Goal: Transaction & Acquisition: Purchase product/service

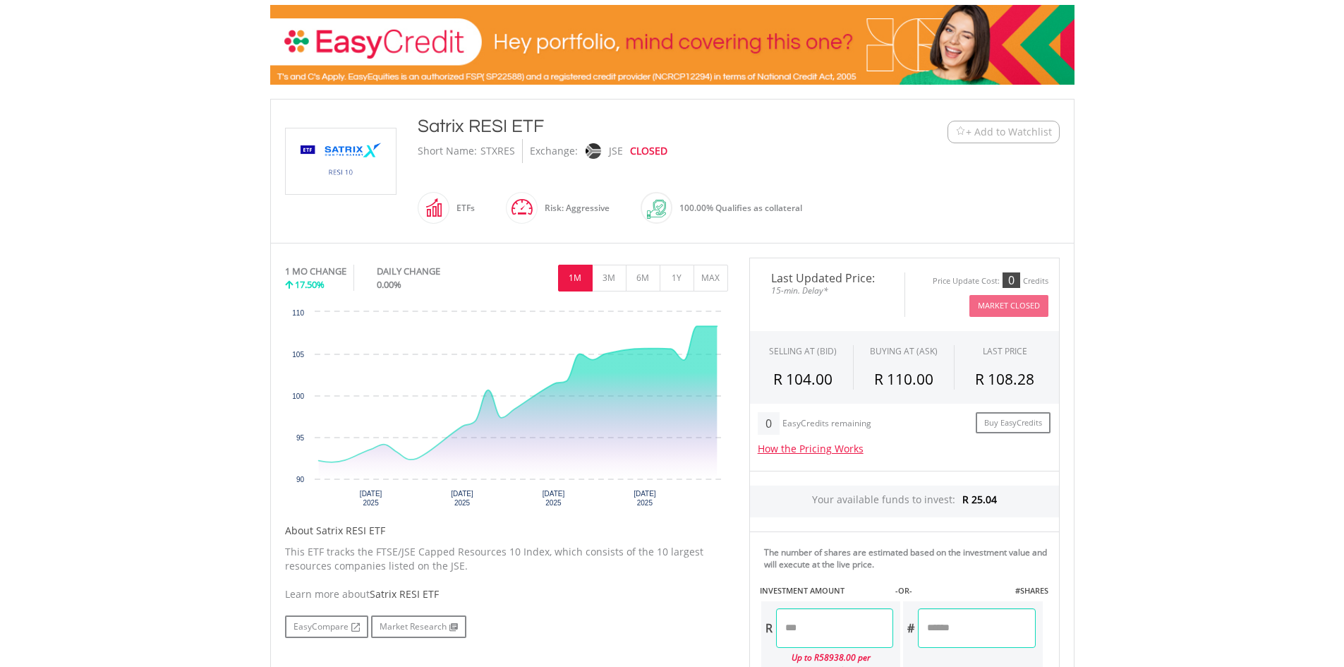
scroll to position [212, 0]
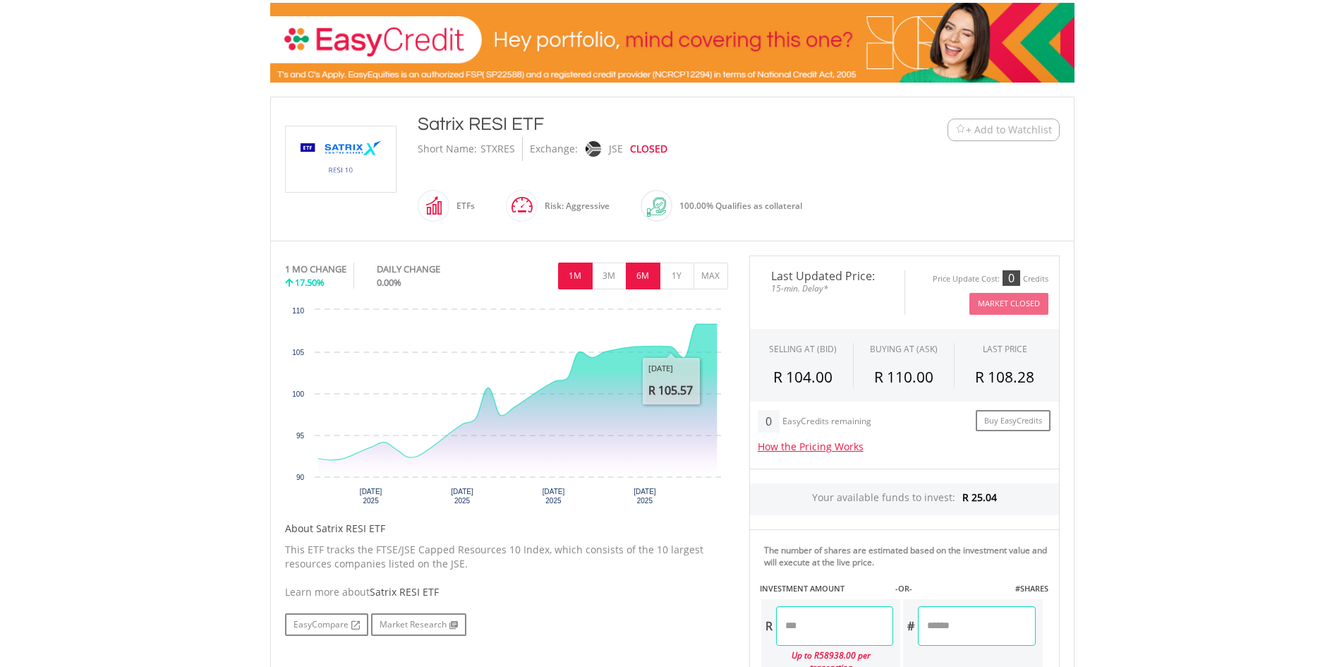
click at [651, 280] on button "6M" at bounding box center [643, 276] width 35 height 27
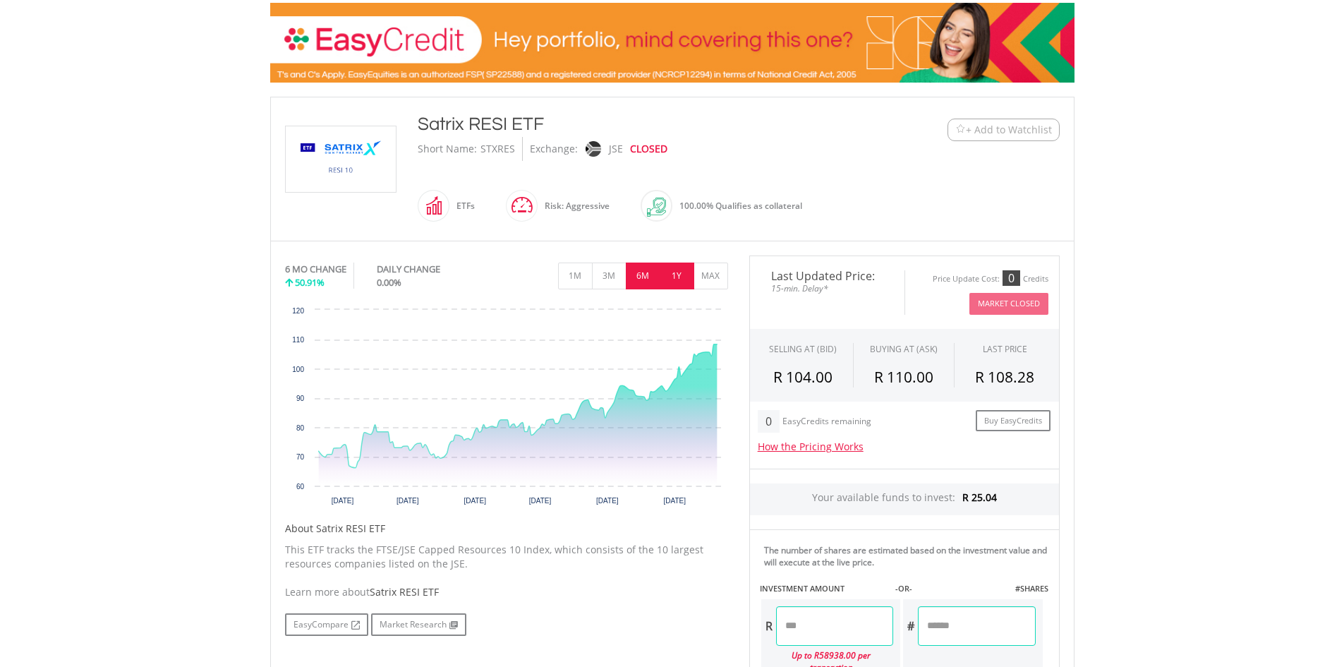
click at [673, 276] on button "1Y" at bounding box center [677, 276] width 35 height 27
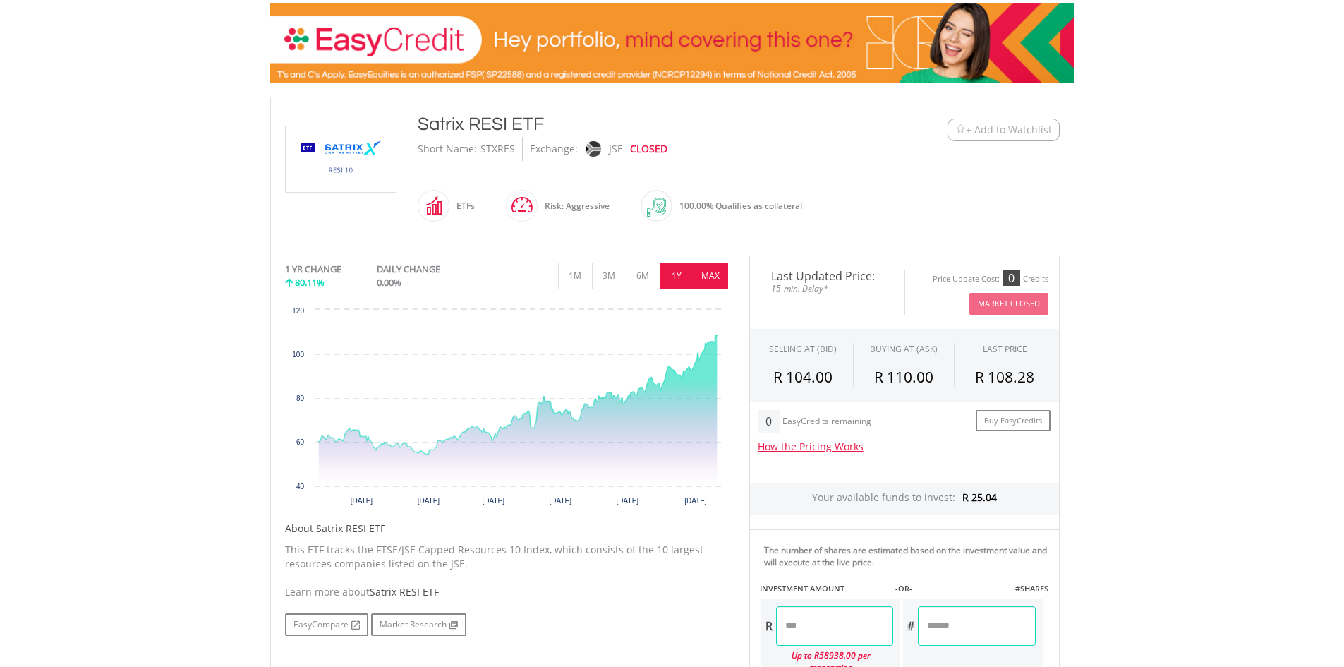
click at [714, 281] on button "MAX" at bounding box center [711, 276] width 35 height 27
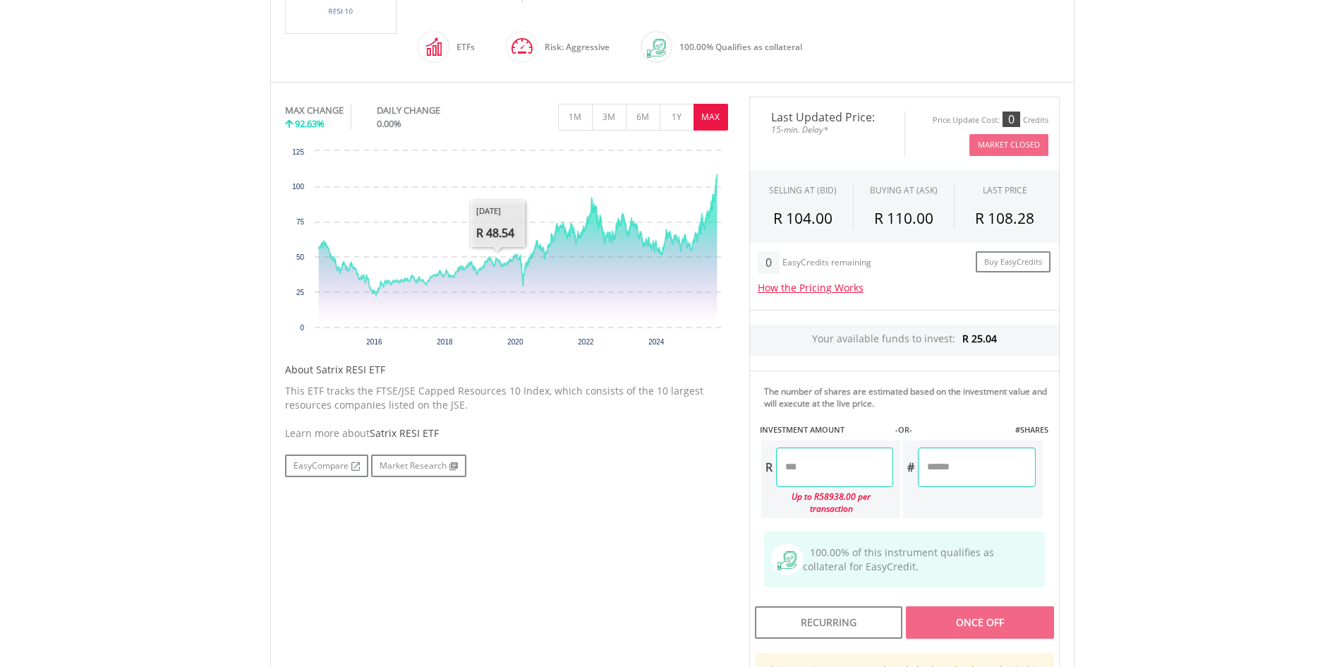
scroll to position [423, 0]
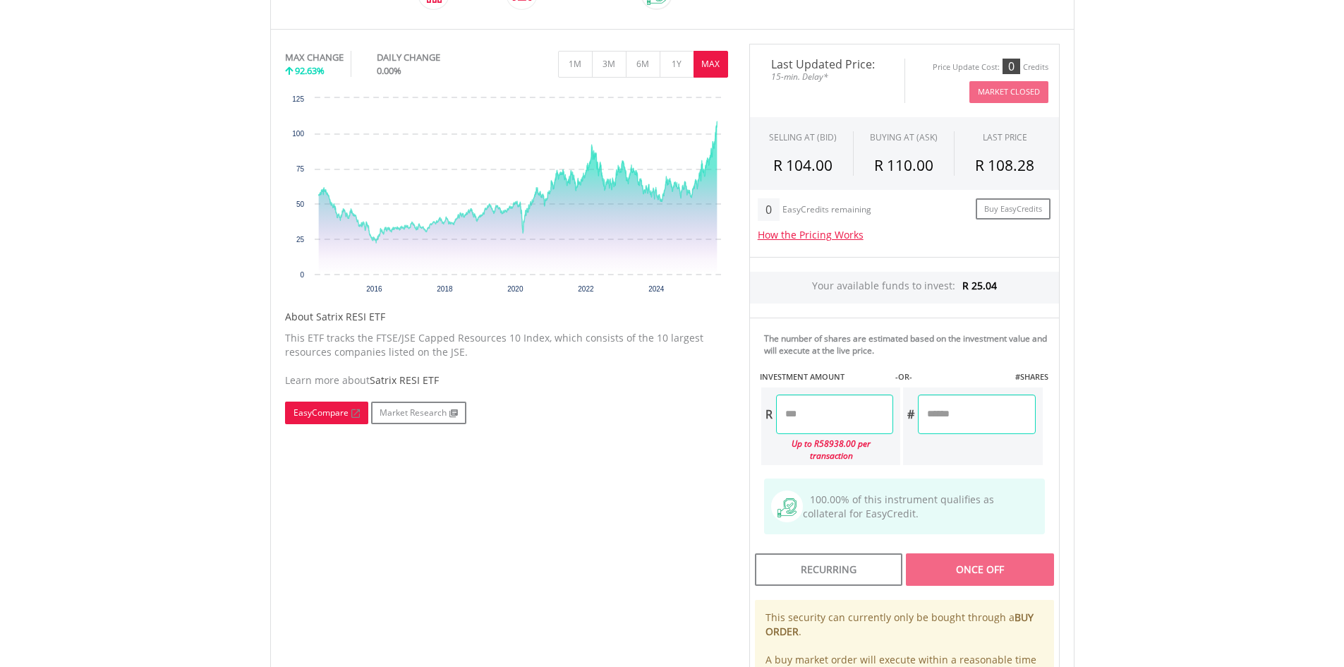
click at [315, 418] on link "EasyCompare" at bounding box center [326, 413] width 83 height 23
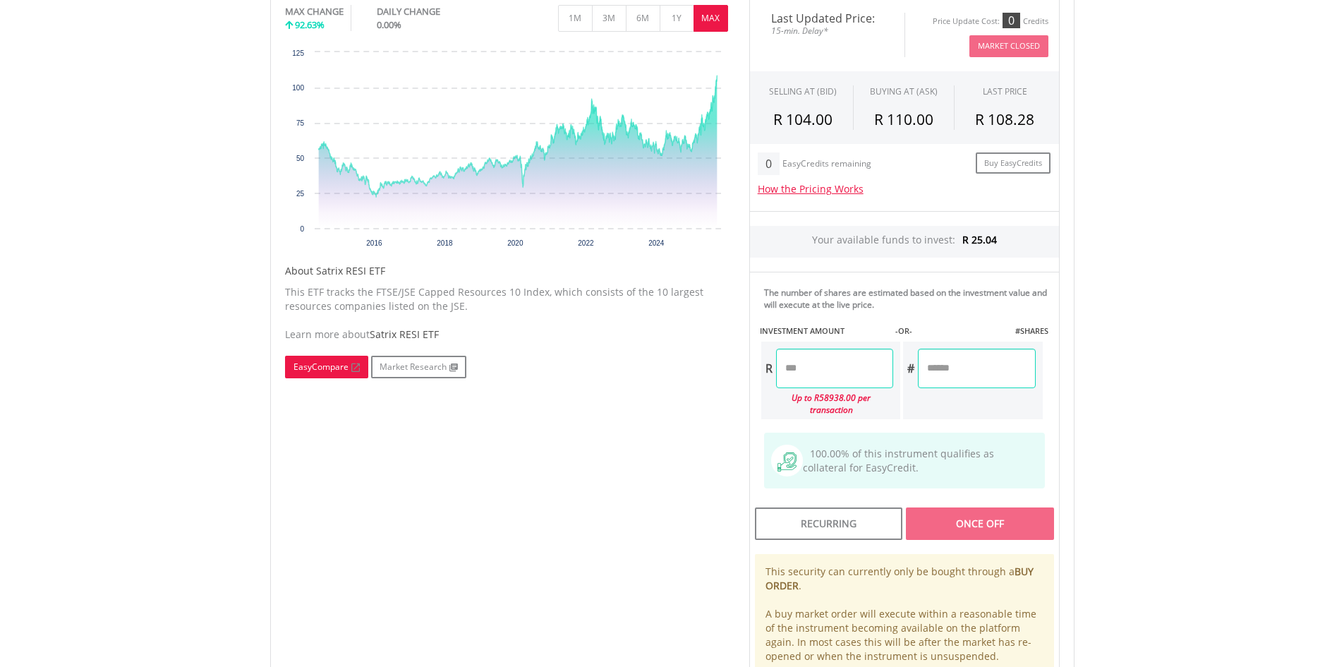
scroll to position [494, 0]
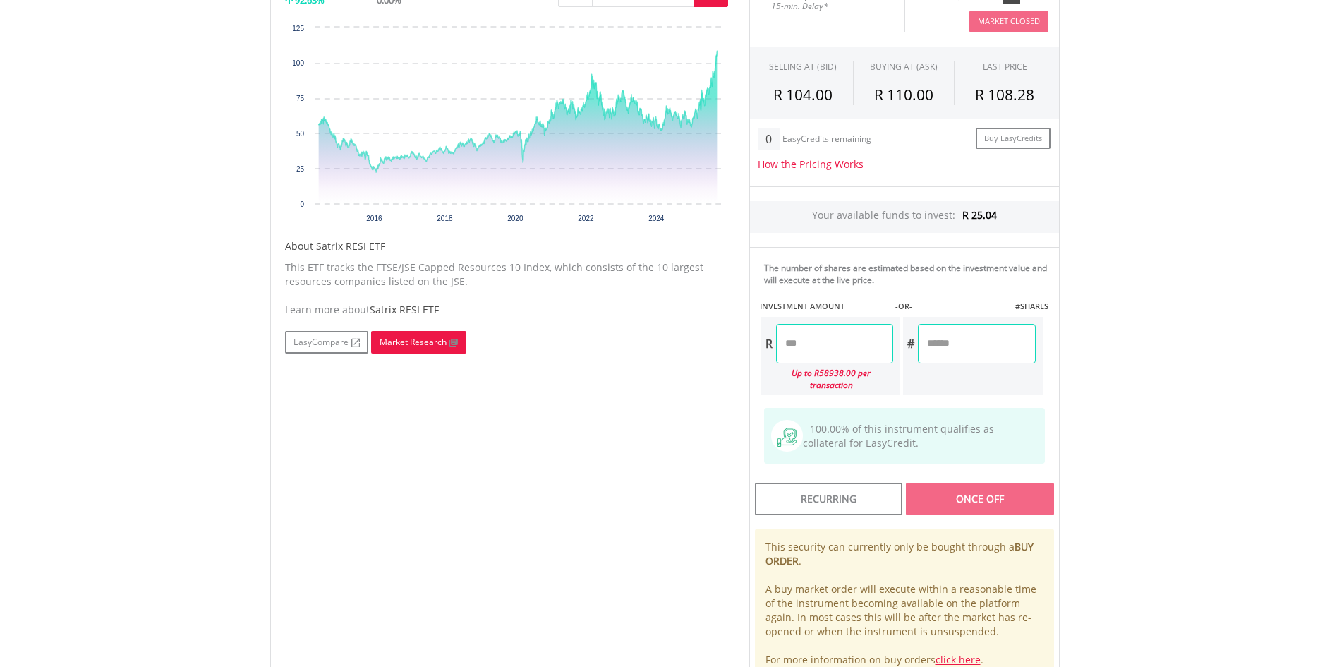
click at [396, 342] on link "Market Research" at bounding box center [418, 342] width 95 height 23
click at [415, 310] on span "Satrix RESI ETF" at bounding box center [404, 309] width 69 height 13
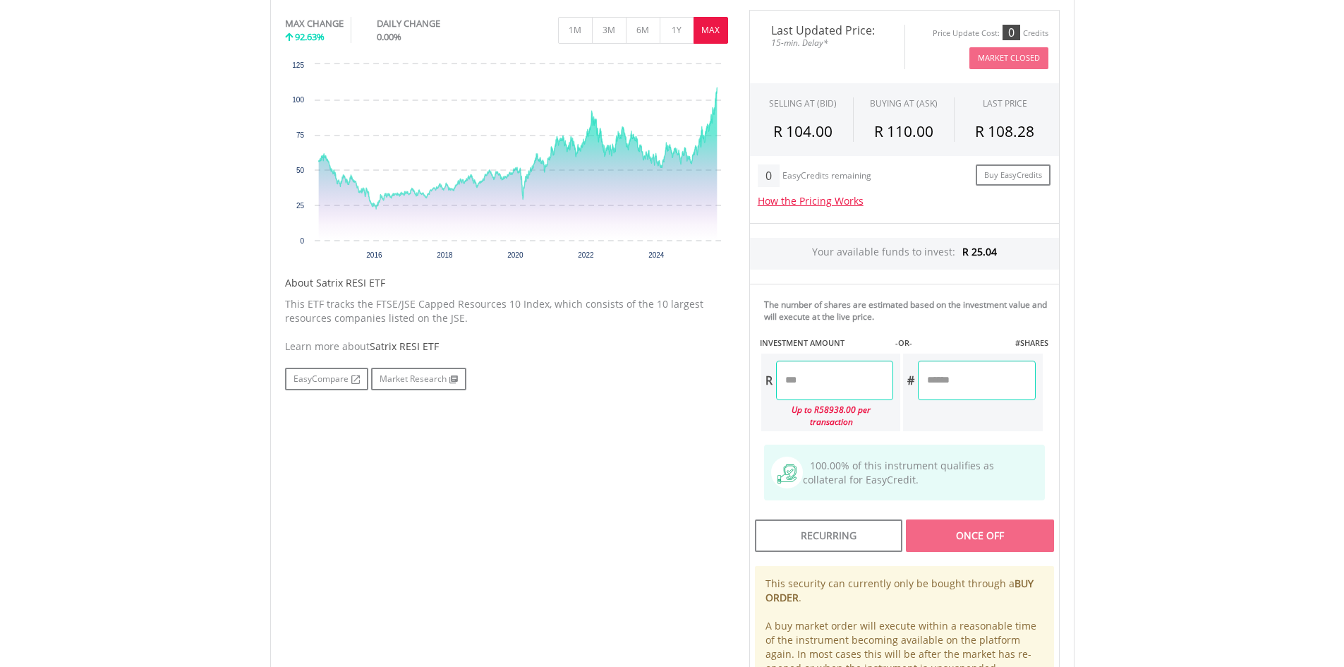
scroll to position [423, 0]
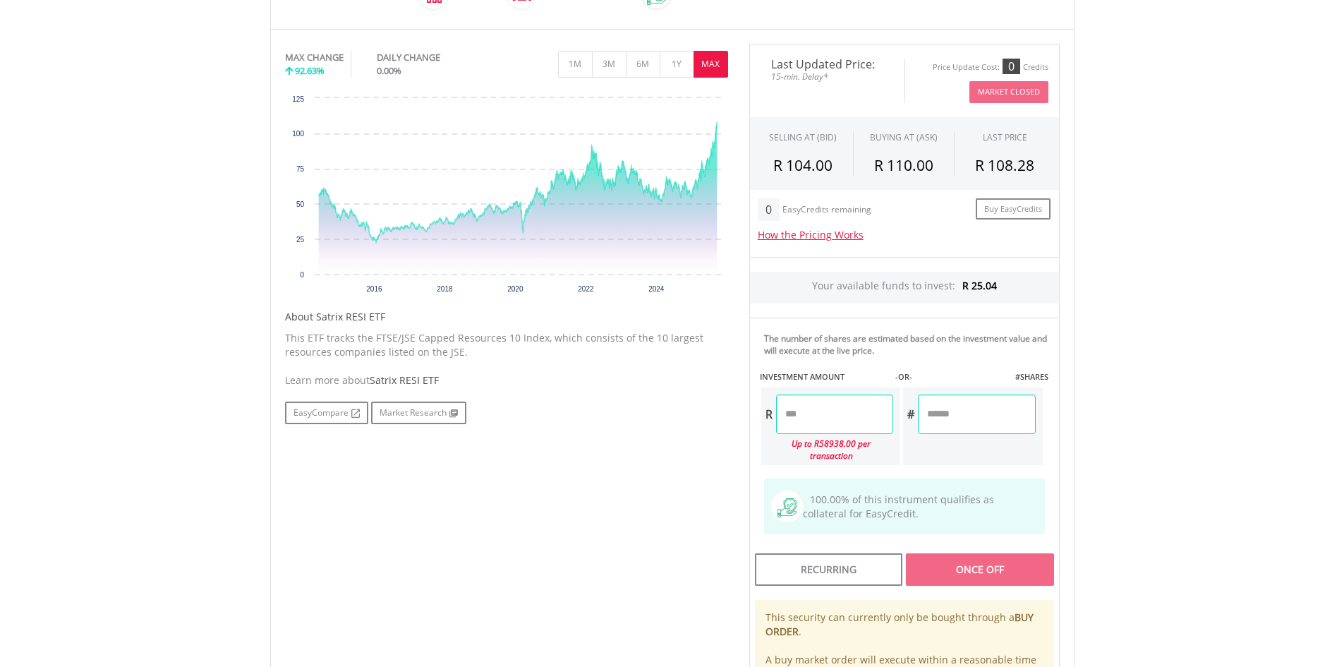
click at [404, 380] on span "Satrix RESI ETF" at bounding box center [404, 379] width 69 height 13
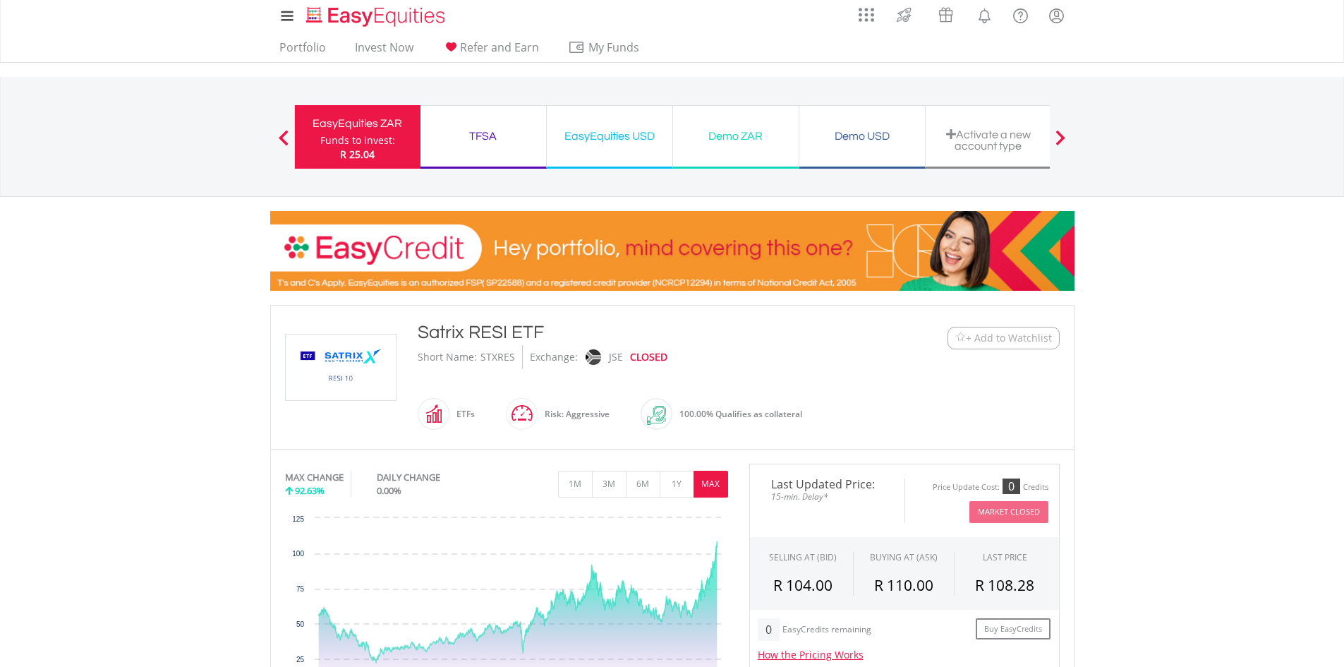
scroll to position [0, 0]
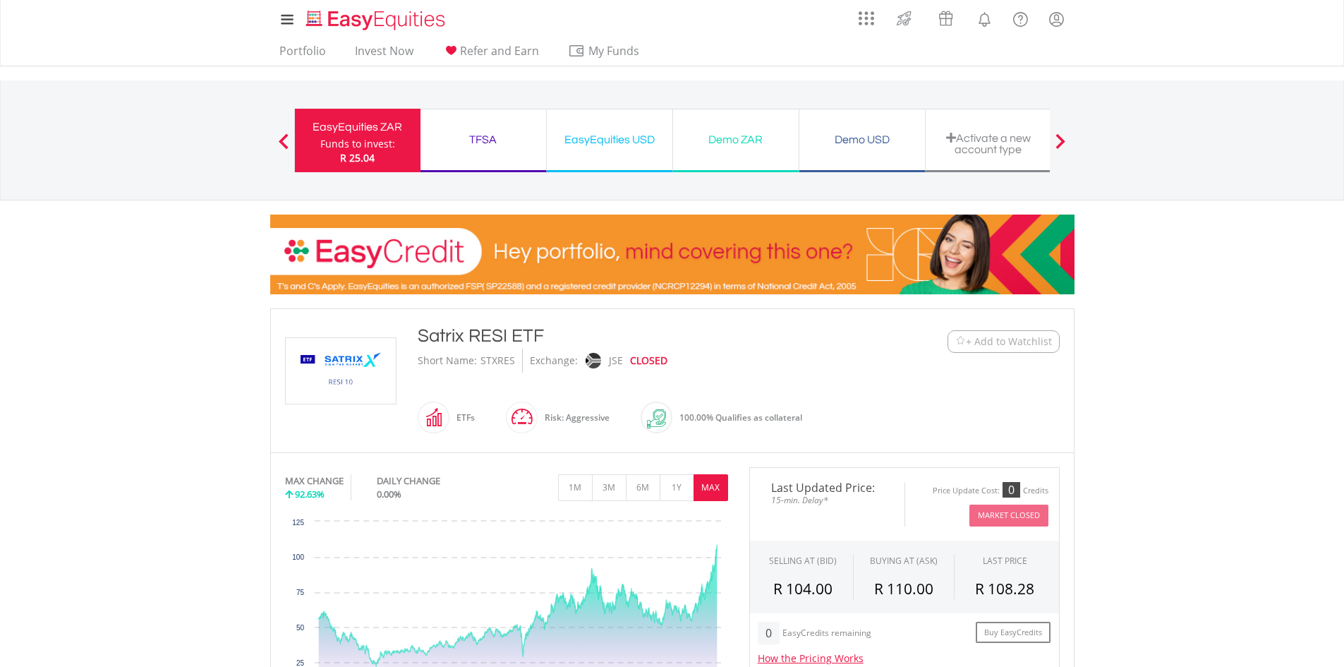
click at [494, 132] on div "TFSA" at bounding box center [483, 140] width 109 height 20
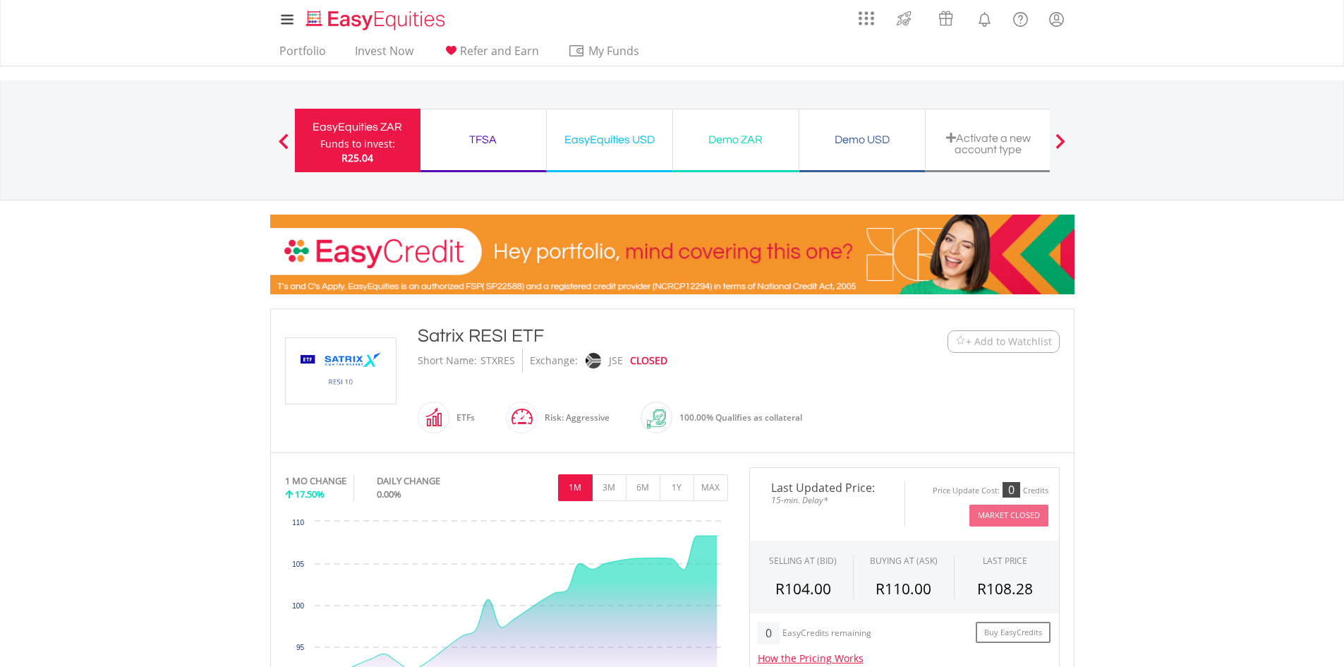
click at [490, 140] on div "TFSA" at bounding box center [483, 140] width 109 height 20
click at [384, 44] on link "Invest Now" at bounding box center [384, 55] width 70 height 22
